Goal: Task Accomplishment & Management: Manage account settings

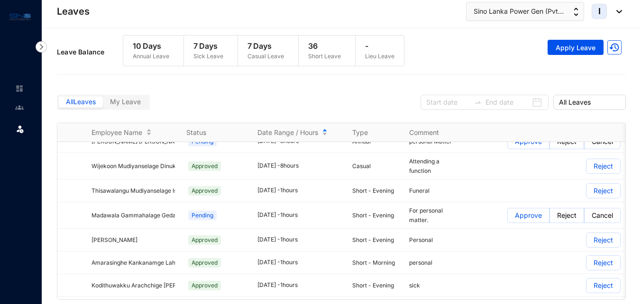
scroll to position [9013, 0]
